Goal: Information Seeking & Learning: Learn about a topic

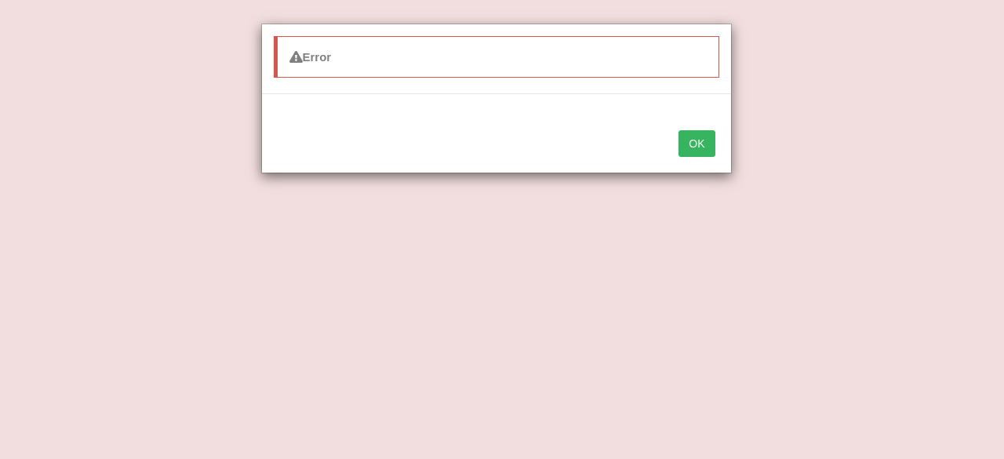
scroll to position [71, 0]
click at [704, 140] on button "OK" at bounding box center [697, 143] width 36 height 27
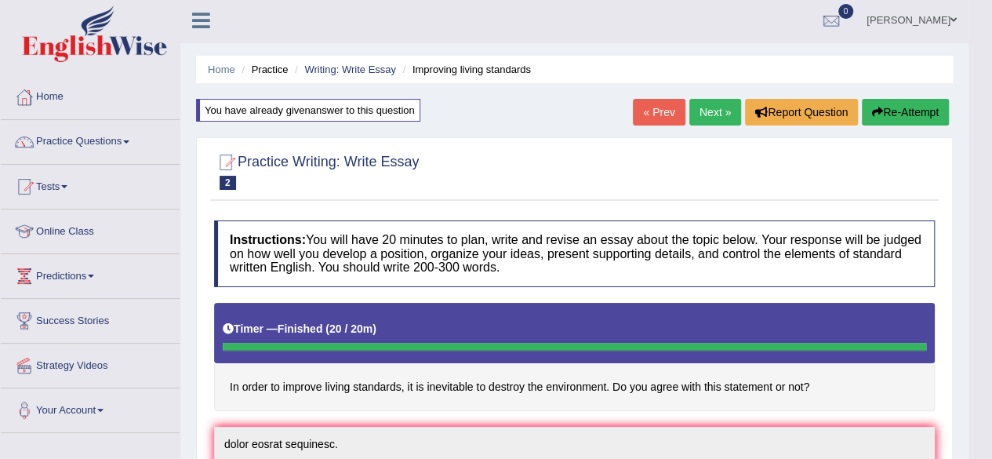
scroll to position [0, 0]
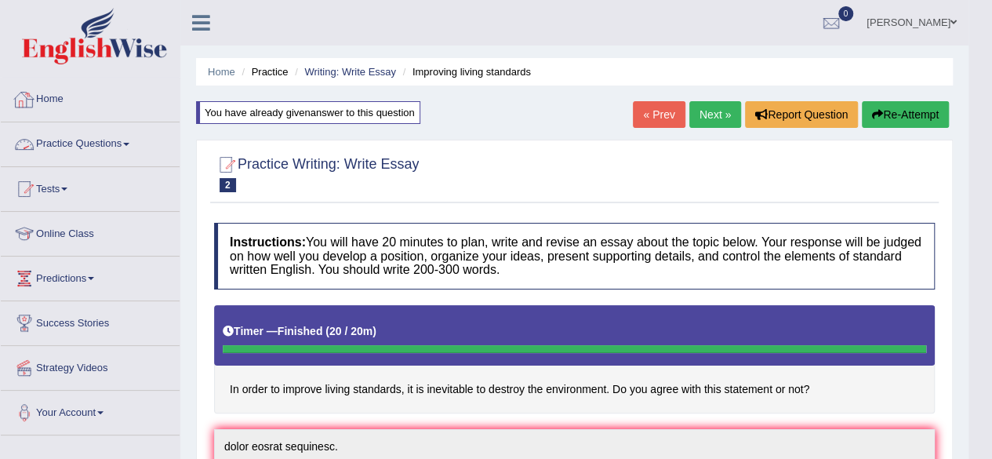
click at [78, 151] on link "Practice Questions" at bounding box center [90, 141] width 179 height 39
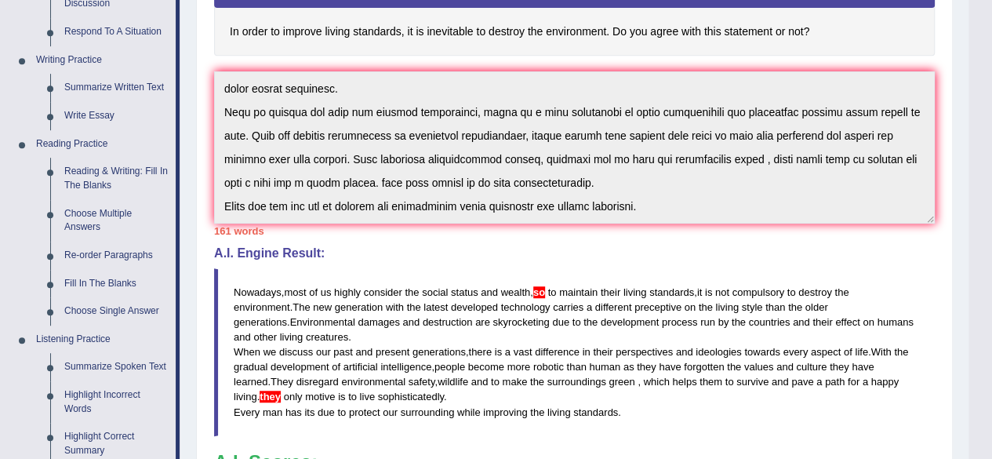
scroll to position [406, 0]
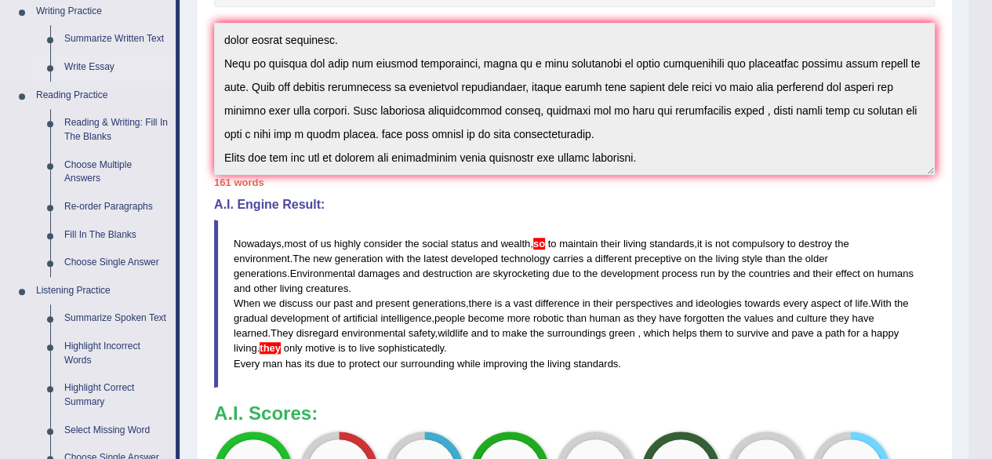
click at [96, 65] on link "Write Essay" at bounding box center [116, 67] width 118 height 28
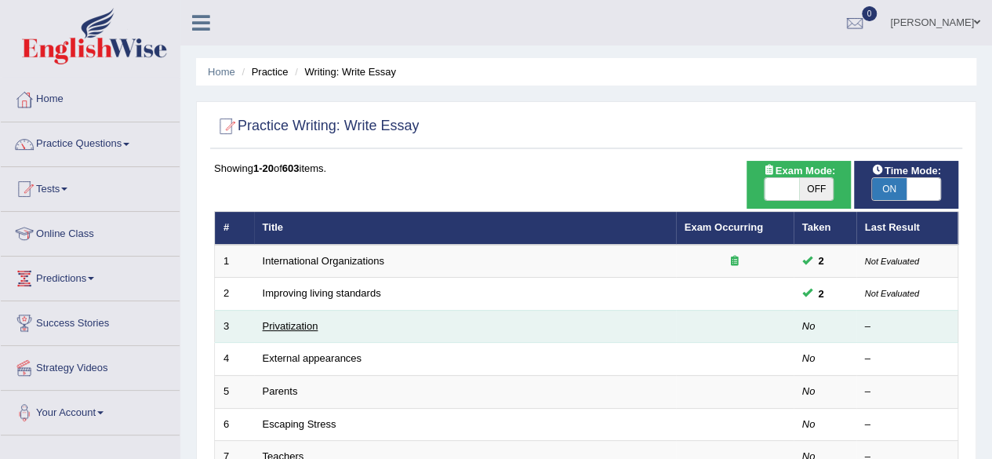
click at [300, 322] on link "Privatization" at bounding box center [291, 326] width 56 height 12
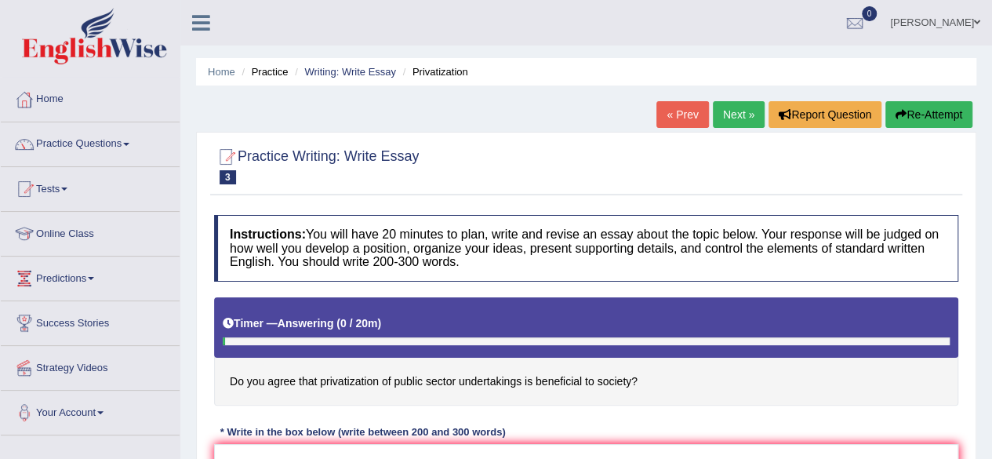
drag, startPoint x: 987, startPoint y: 211, endPoint x: 1003, endPoint y: 238, distance: 30.9
click at [992, 238] on html "Toggle navigation Home Practice Questions Speaking Practice Read Aloud Repeat S…" at bounding box center [496, 229] width 992 height 459
click at [50, 90] on link "Home" at bounding box center [90, 97] width 179 height 39
